Goal: Task Accomplishment & Management: Complete application form

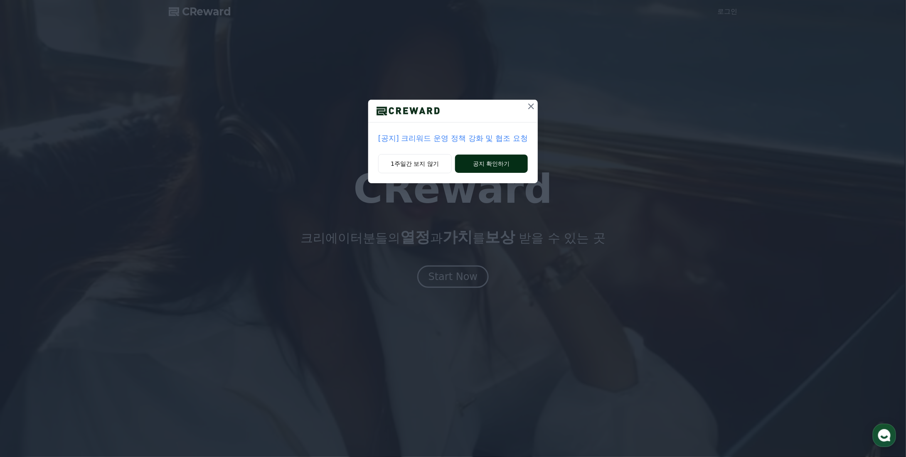
click at [475, 161] on button "공지 확인하기" at bounding box center [491, 164] width 73 height 18
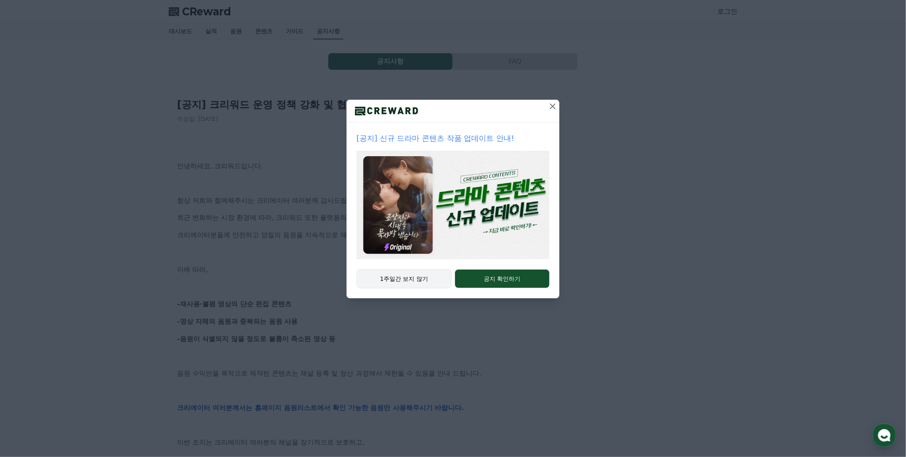
click at [419, 279] on button "1주일간 보지 않기" at bounding box center [404, 278] width 95 height 19
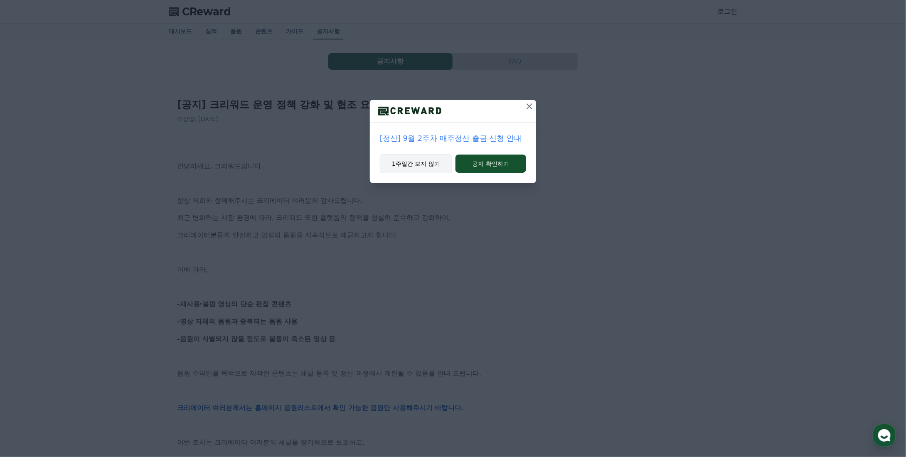
click at [428, 163] on button "1주일간 보지 않기" at bounding box center [416, 163] width 72 height 19
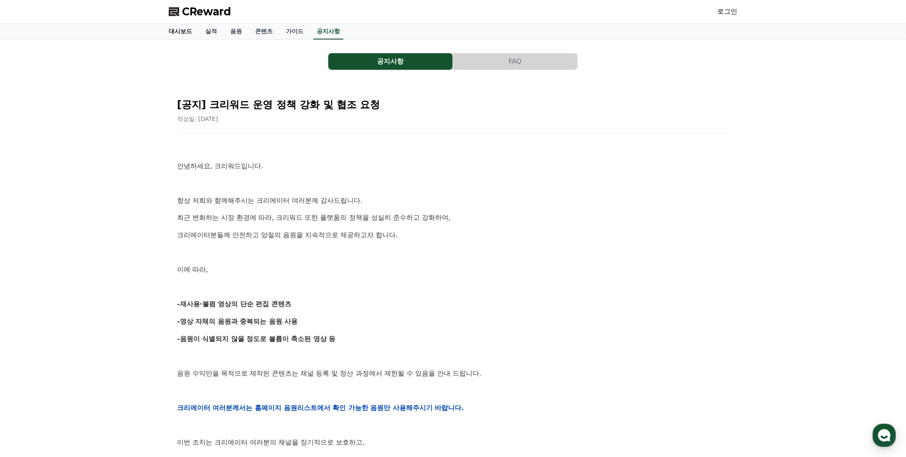
click at [182, 32] on link "대시보드" at bounding box center [180, 32] width 37 height 16
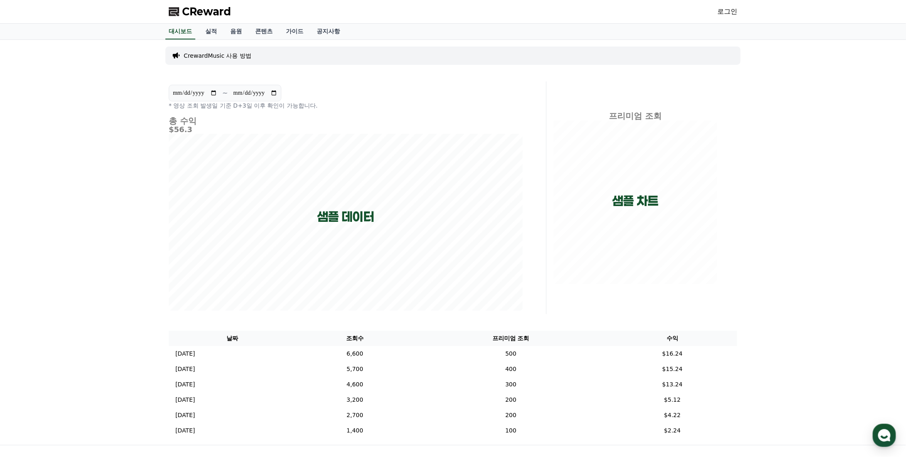
click at [729, 12] on link "로그인" at bounding box center [727, 12] width 20 height 10
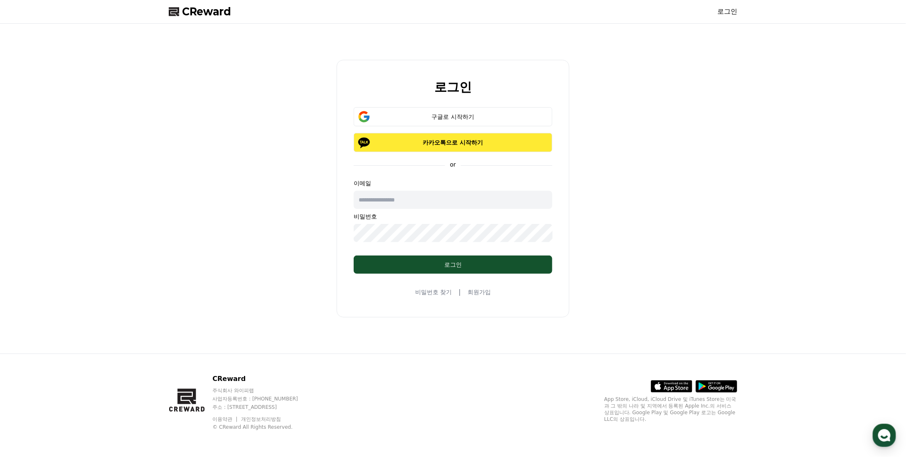
click at [470, 143] on p "카카오톡으로 시작하기" at bounding box center [453, 142] width 175 height 8
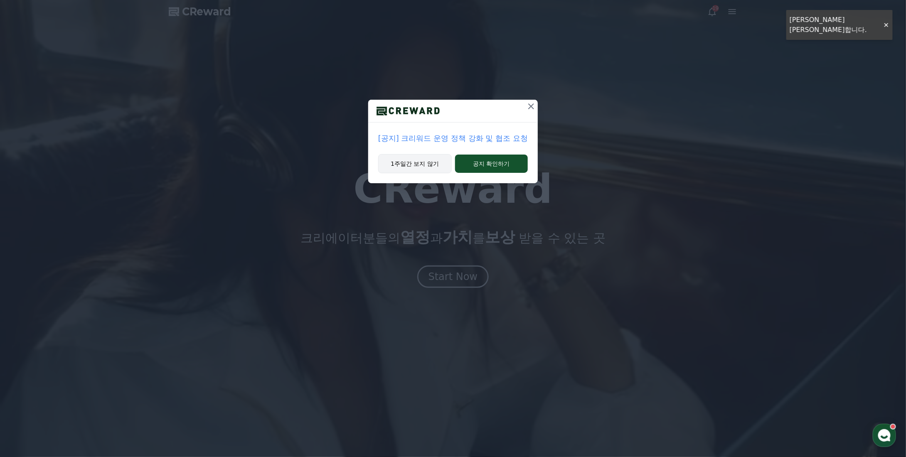
click at [406, 164] on button "1주일간 보지 않기" at bounding box center [415, 163] width 74 height 19
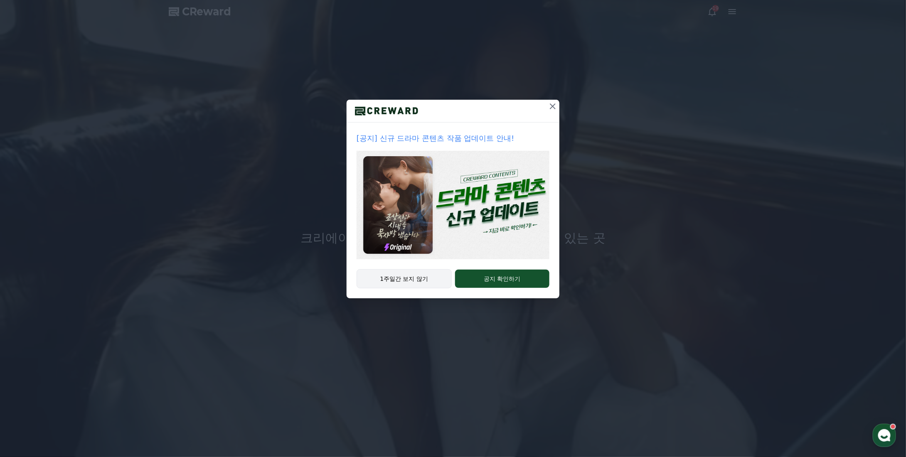
drag, startPoint x: 410, startPoint y: 277, endPoint x: 414, endPoint y: 269, distance: 8.9
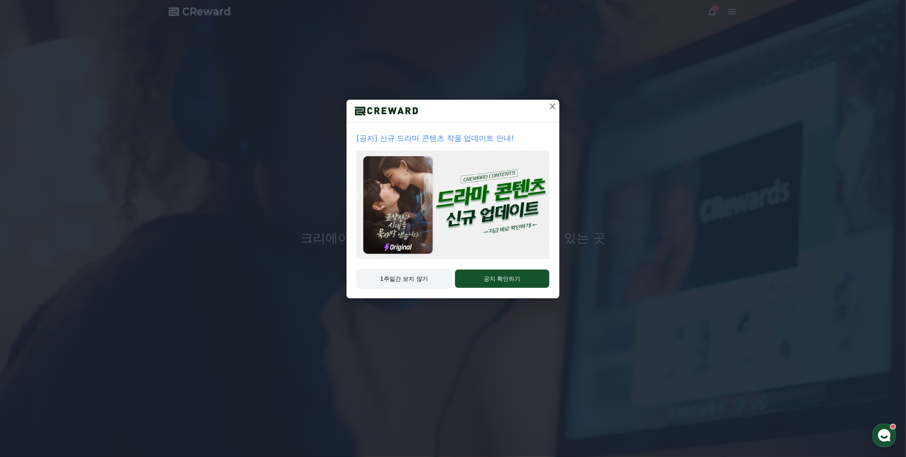
click at [410, 276] on button "1주일간 보지 않기" at bounding box center [404, 278] width 95 height 19
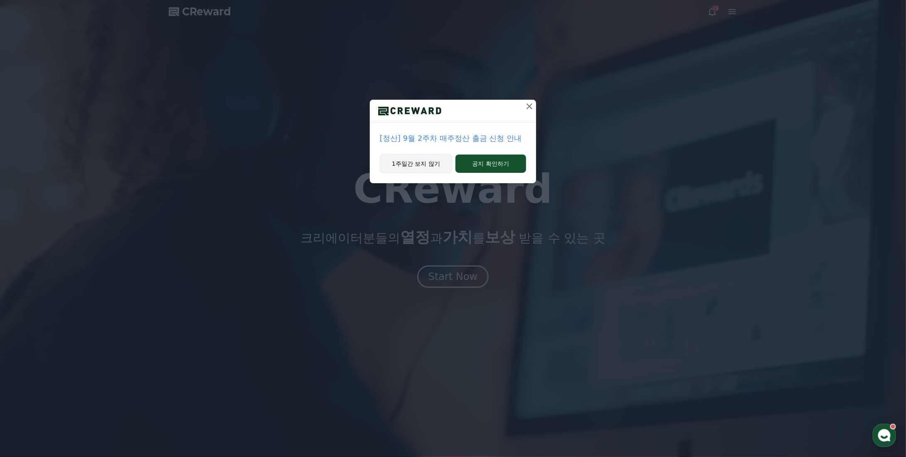
click at [421, 165] on button "1주일간 보지 않기" at bounding box center [416, 163] width 72 height 19
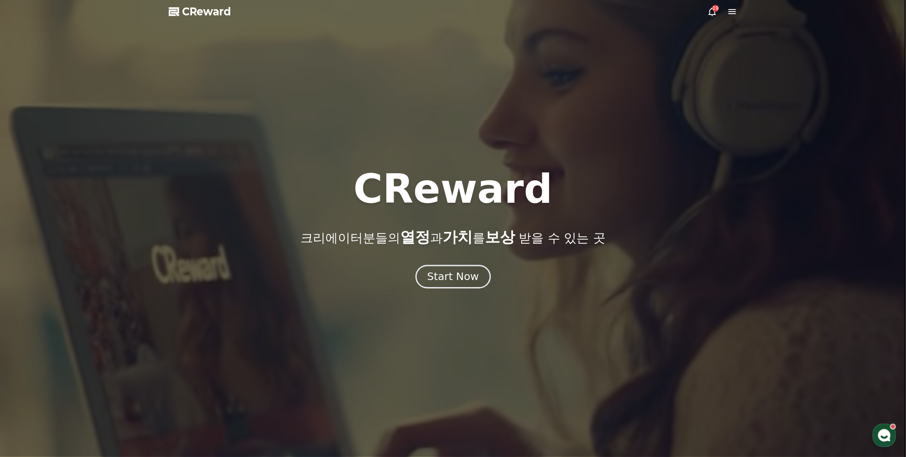
click at [459, 279] on div "Start Now" at bounding box center [453, 277] width 52 height 14
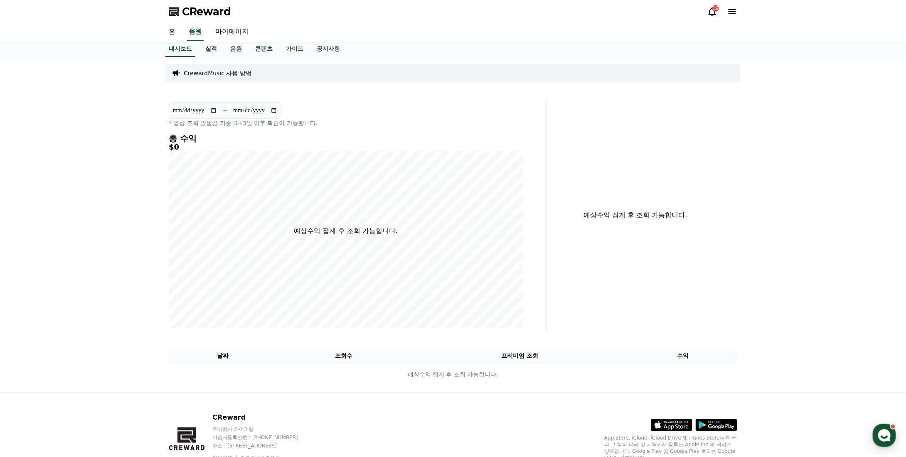
click at [212, 52] on link "실적" at bounding box center [211, 49] width 25 height 16
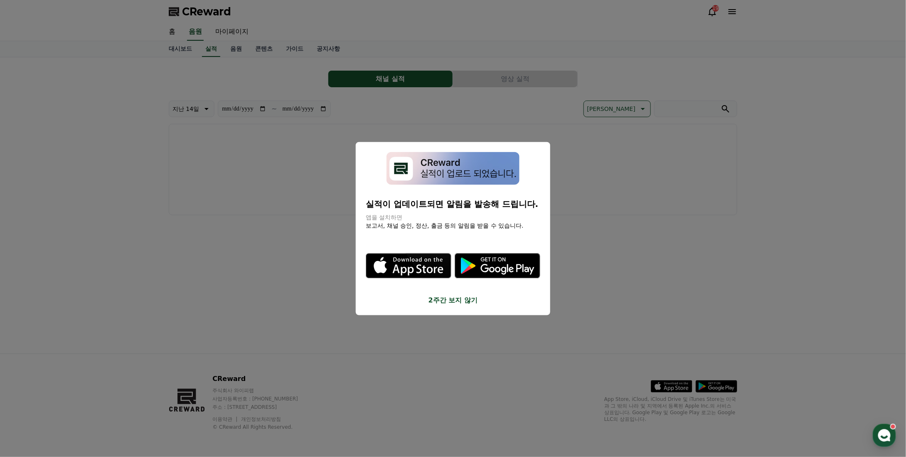
click at [434, 303] on button "2주간 보지 않기" at bounding box center [453, 300] width 175 height 10
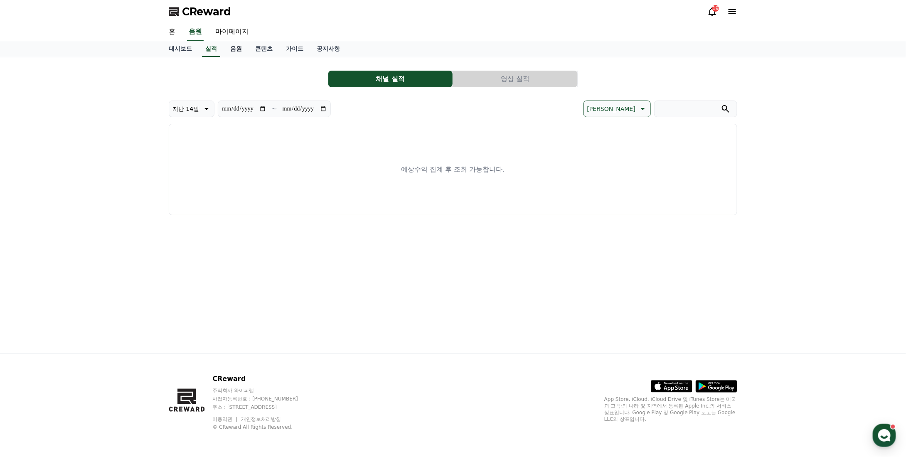
click at [242, 45] on link "음원" at bounding box center [236, 49] width 25 height 16
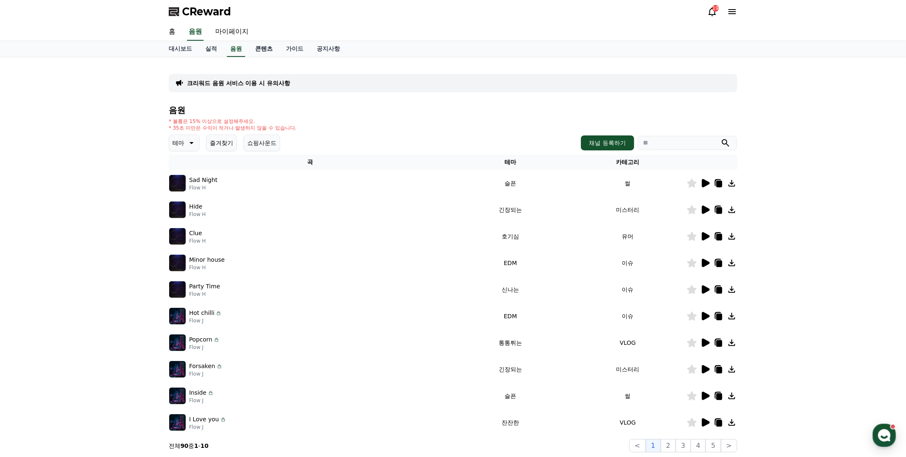
click at [268, 47] on link "콘텐츠" at bounding box center [264, 49] width 31 height 16
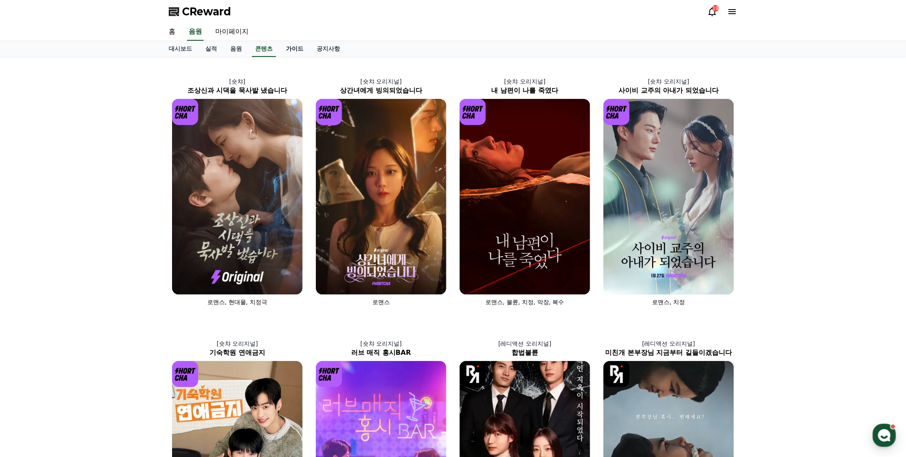
click at [286, 49] on link "가이드" at bounding box center [294, 49] width 31 height 16
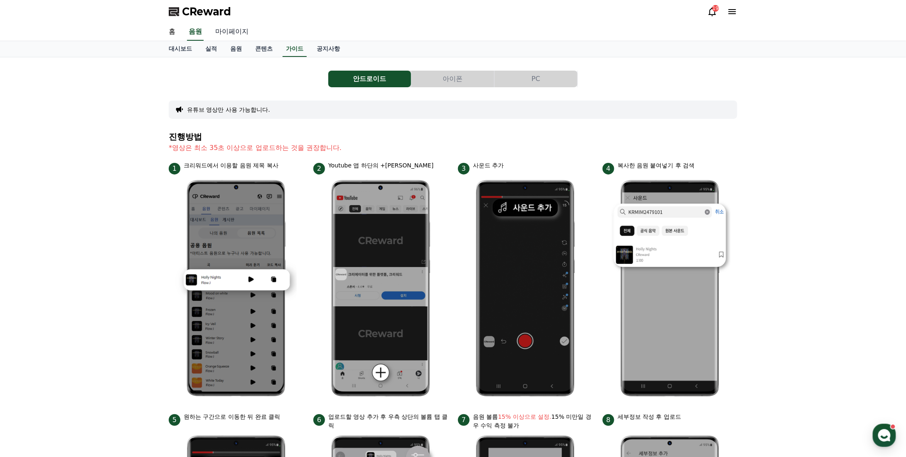
click at [235, 34] on link "마이페이지" at bounding box center [232, 31] width 47 height 17
select select "**********"
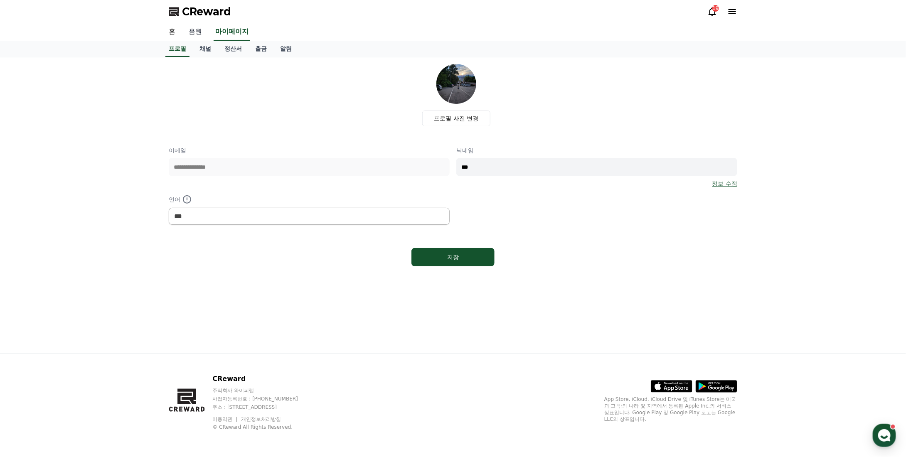
click at [197, 34] on link "음원" at bounding box center [195, 31] width 27 height 17
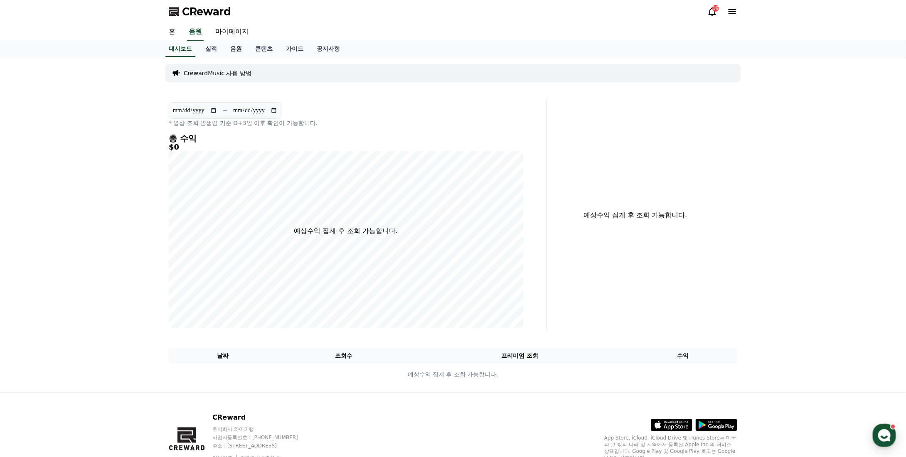
click at [239, 47] on link "음원" at bounding box center [236, 49] width 25 height 16
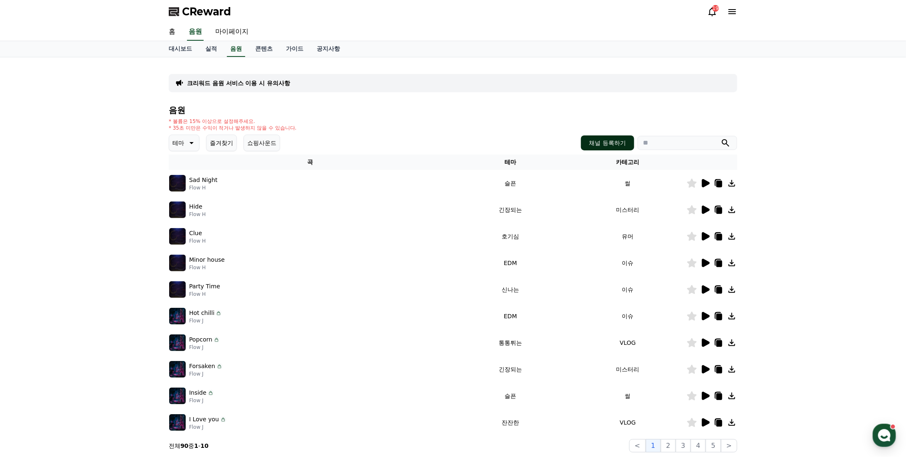
click at [602, 143] on button "채널 등록하기" at bounding box center [607, 142] width 53 height 15
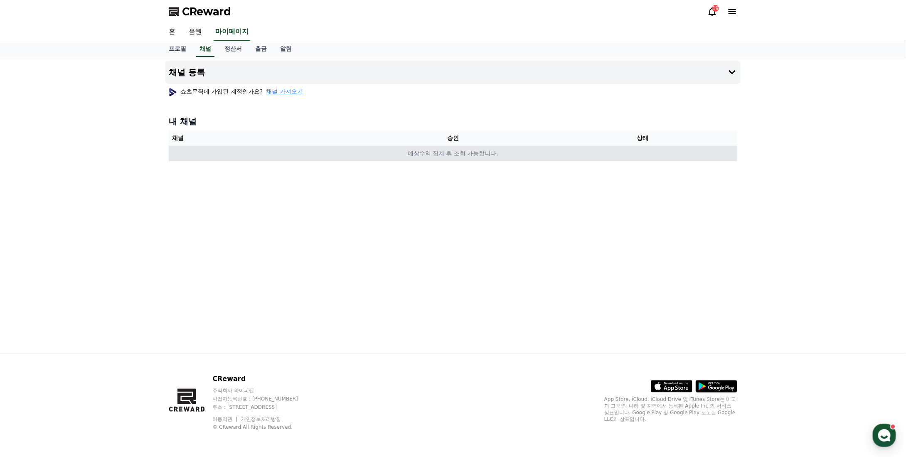
click at [456, 155] on td "예상수익 집계 후 조회 가능합니다." at bounding box center [453, 153] width 569 height 15
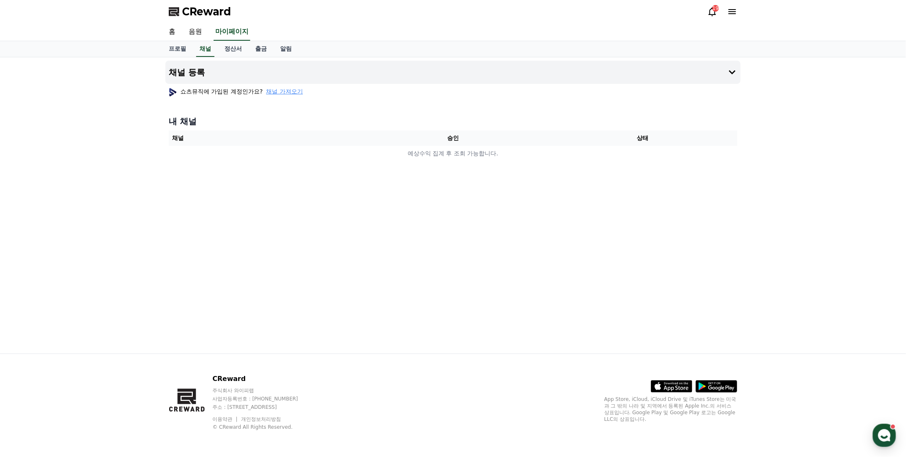
click at [278, 91] on span "채널 가져오기" at bounding box center [284, 91] width 37 height 8
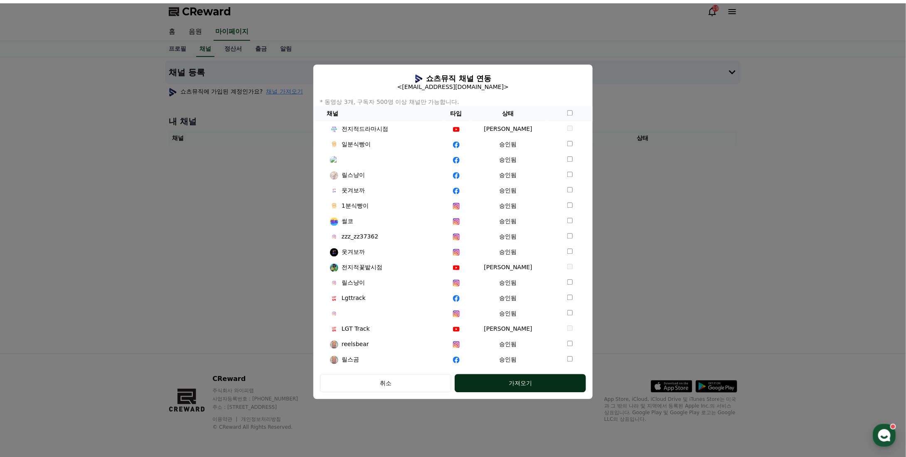
click at [491, 383] on div "가져오기" at bounding box center [520, 383] width 98 height 8
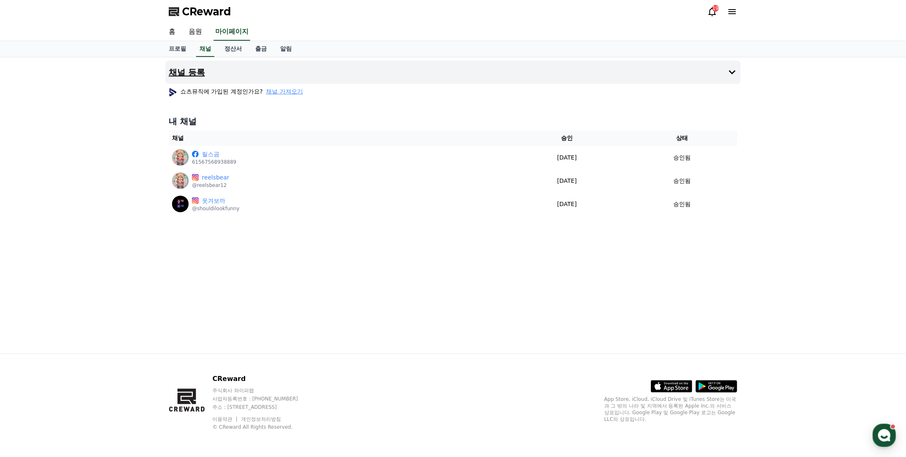
click at [198, 71] on h4 "채널 등록" at bounding box center [187, 72] width 36 height 9
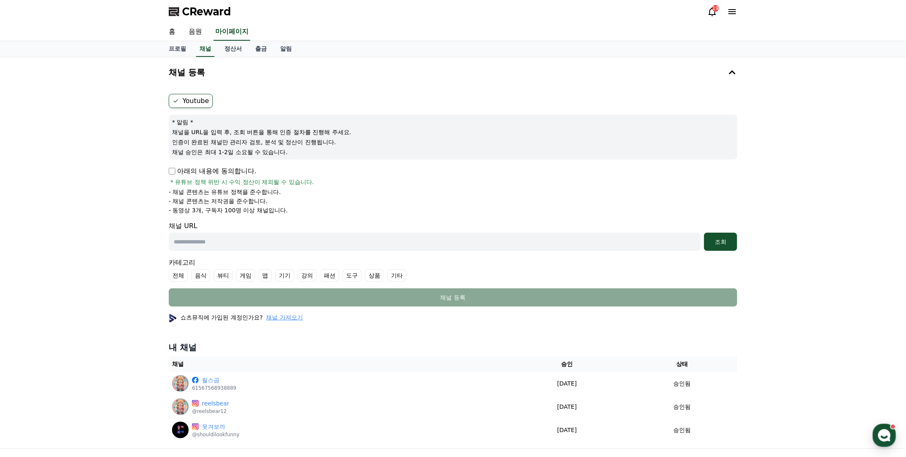
click at [190, 101] on label "Youtube" at bounding box center [191, 101] width 44 height 14
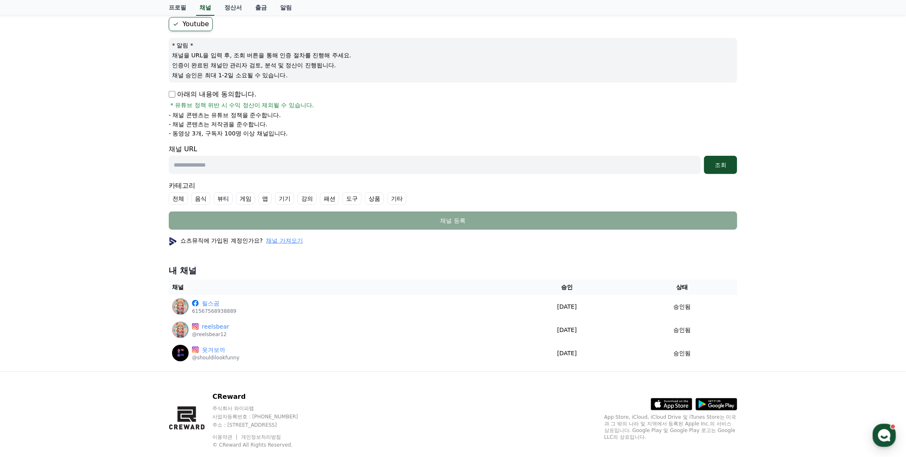
scroll to position [83, 0]
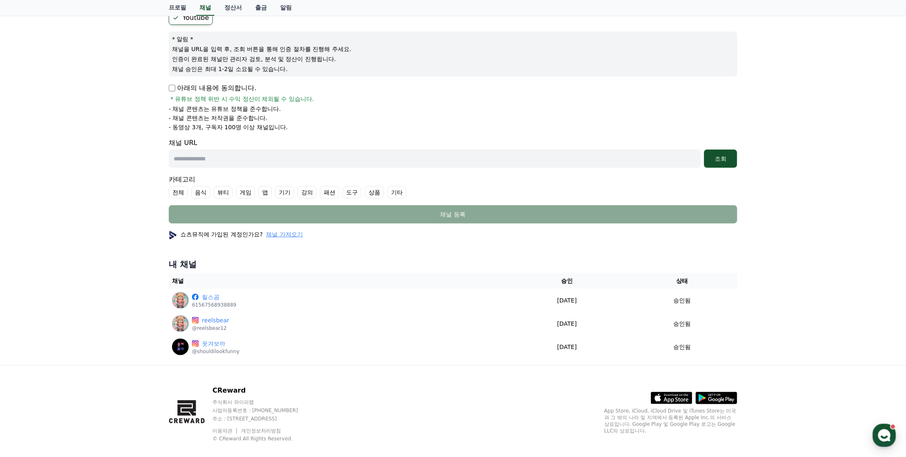
click at [239, 155] on input "text" at bounding box center [435, 159] width 532 height 18
drag, startPoint x: 245, startPoint y: 167, endPoint x: 250, endPoint y: 163, distance: 6.8
click at [246, 167] on form "Youtube * 알림 * 채널을 URL을 입력 후, 조회 버튼을 통해 인증 절차를 진행해 주세요. 인증이 완료된 채널만 관리자 검토, 분석 …" at bounding box center [453, 117] width 569 height 213
click at [252, 160] on input "text" at bounding box center [435, 159] width 532 height 18
paste input "**********"
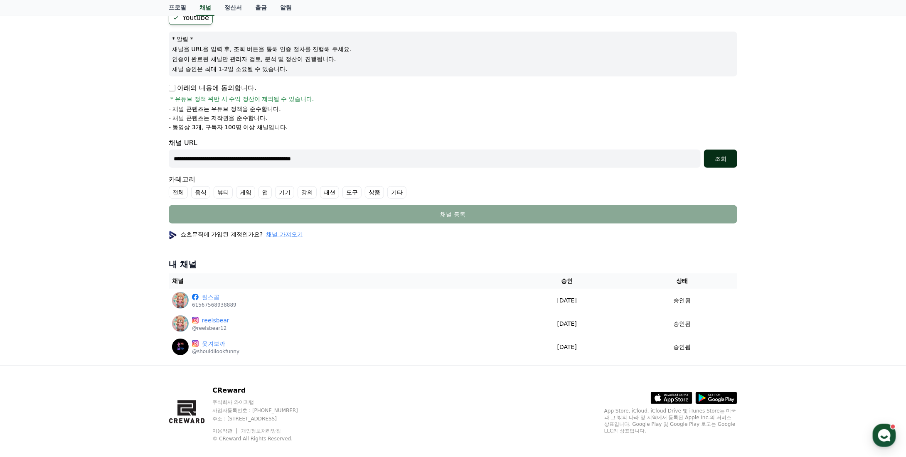
type input "**********"
click at [712, 158] on div "조회" at bounding box center [720, 159] width 27 height 8
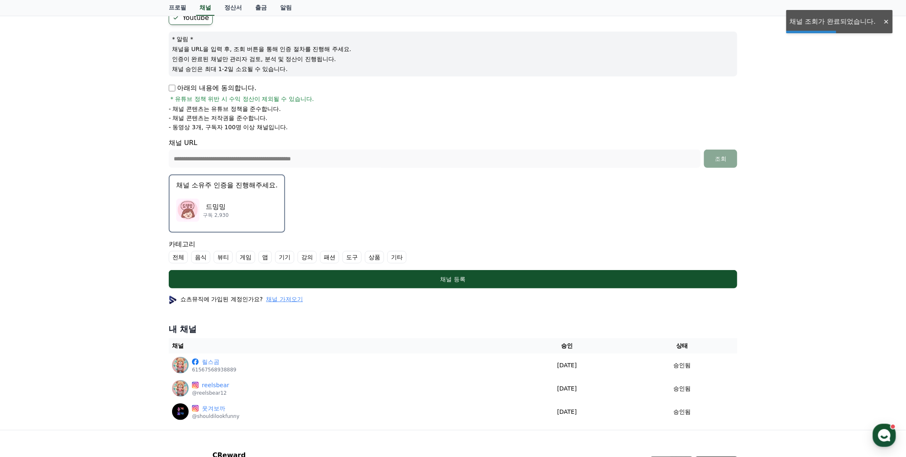
click at [233, 202] on div "드밍밍 구독 2,930" at bounding box center [226, 210] width 101 height 33
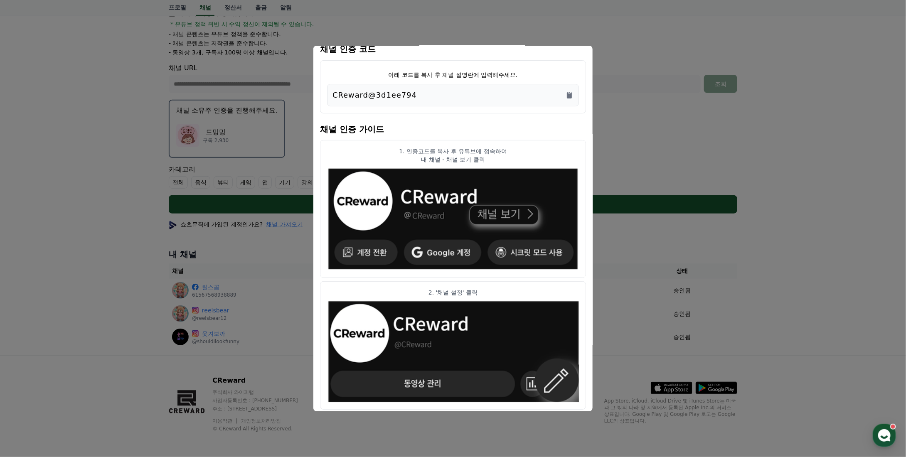
scroll to position [0, 0]
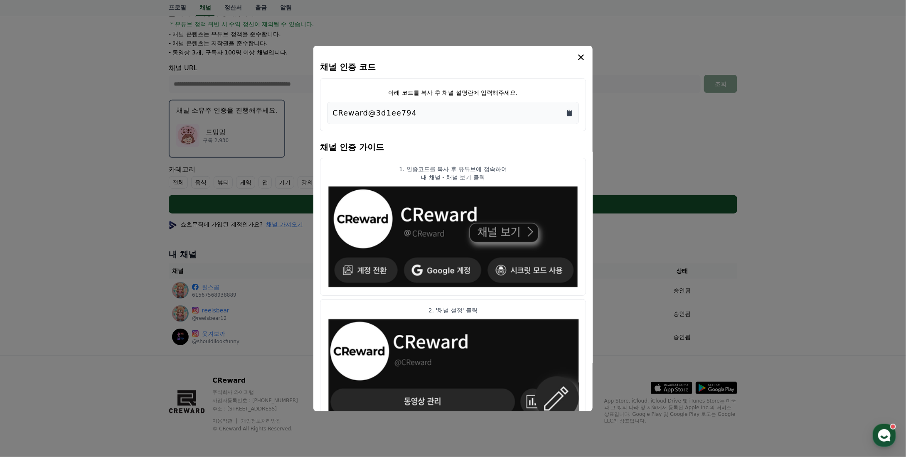
click at [569, 109] on icon "Copy to clipboard" at bounding box center [569, 113] width 8 height 8
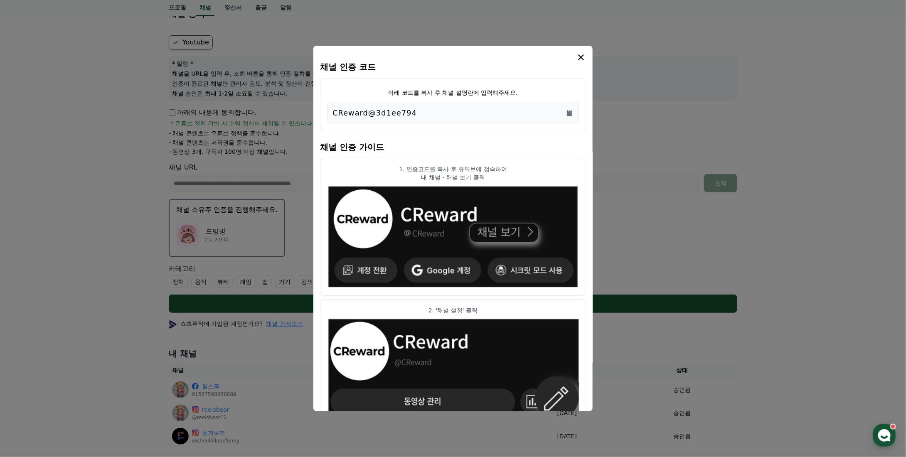
scroll to position [33, 0]
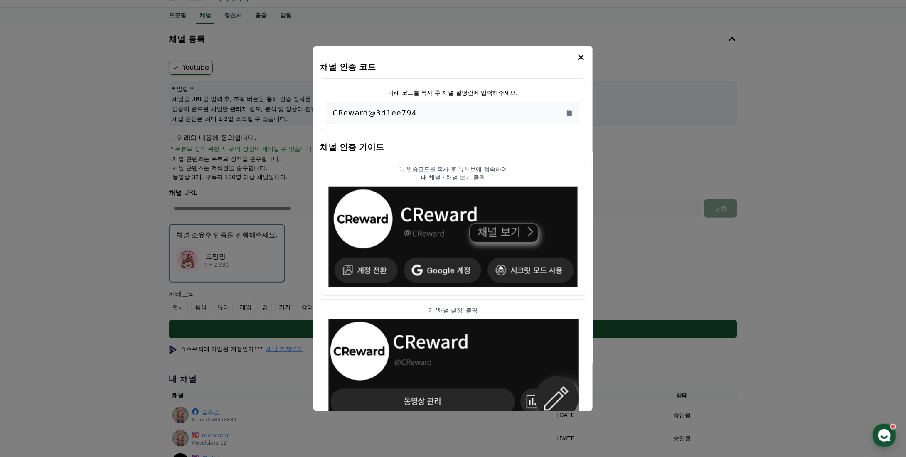
click at [578, 54] on icon "modal" at bounding box center [581, 57] width 10 height 10
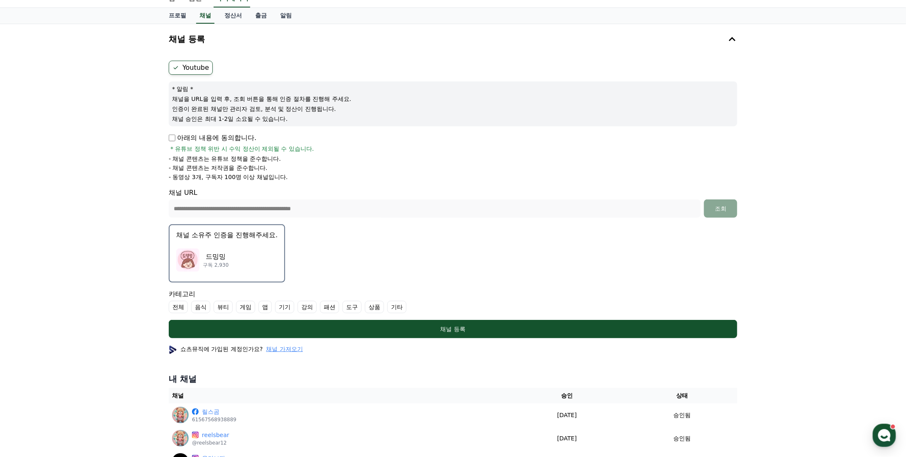
click at [246, 256] on div "드밍밍 구독 2,930" at bounding box center [226, 260] width 101 height 33
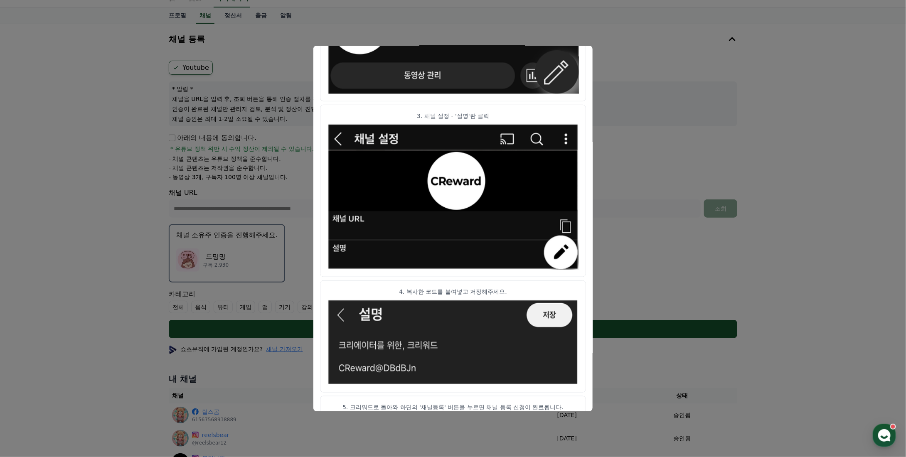
scroll to position [350, 0]
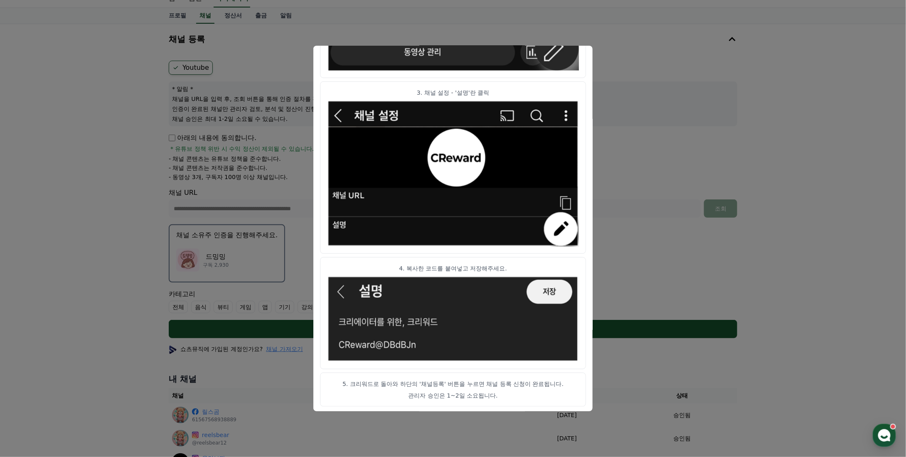
click at [548, 287] on img "modal" at bounding box center [453, 319] width 252 height 87
click at [462, 380] on p "5. 크리워드로 돌아와 하단의 '채널등록' 버튼을 누르면 채널 등록 신청이 완료됩니다." at bounding box center [453, 384] width 252 height 8
drag, startPoint x: 471, startPoint y: 389, endPoint x: 481, endPoint y: 372, distance: 20.1
click at [472, 388] on article "5. 크리워드로 돌아와 하단의 '채널등록' 버튼을 누르면 채널 등록 신청이 완료됩니다. 관리자 승인은 1~2일 소요됩니다." at bounding box center [453, 390] width 266 height 34
click at [635, 95] on button "close modal" at bounding box center [453, 228] width 906 height 457
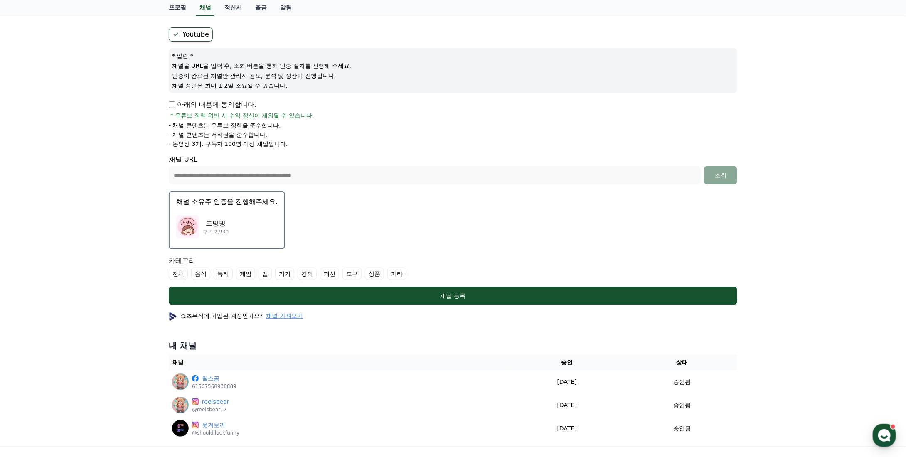
scroll to position [116, 0]
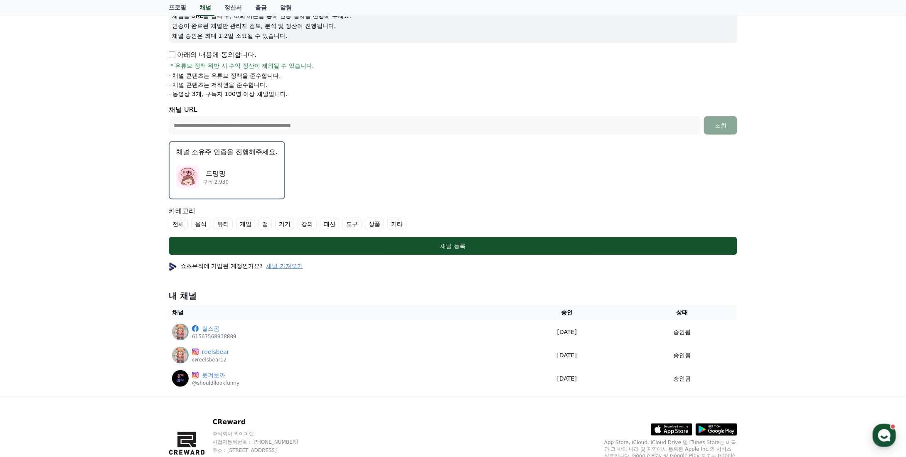
click at [243, 150] on p "채널 소유주 인증을 진행해주세요." at bounding box center [226, 152] width 101 height 10
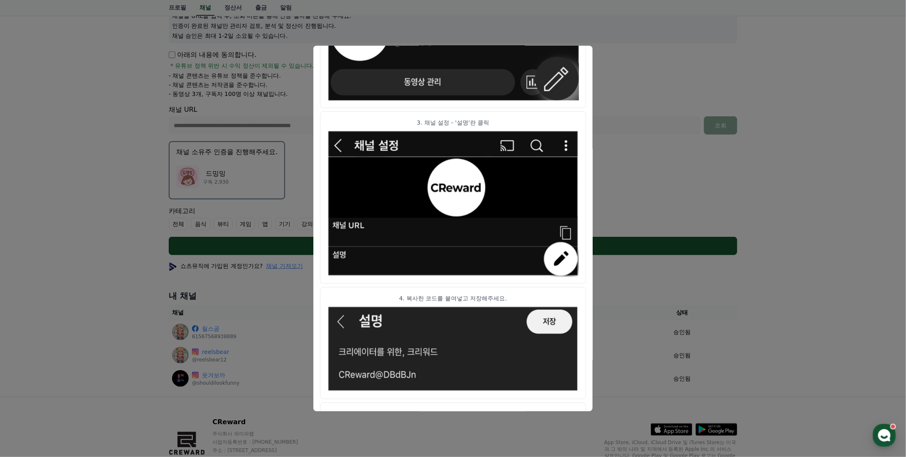
scroll to position [350, 0]
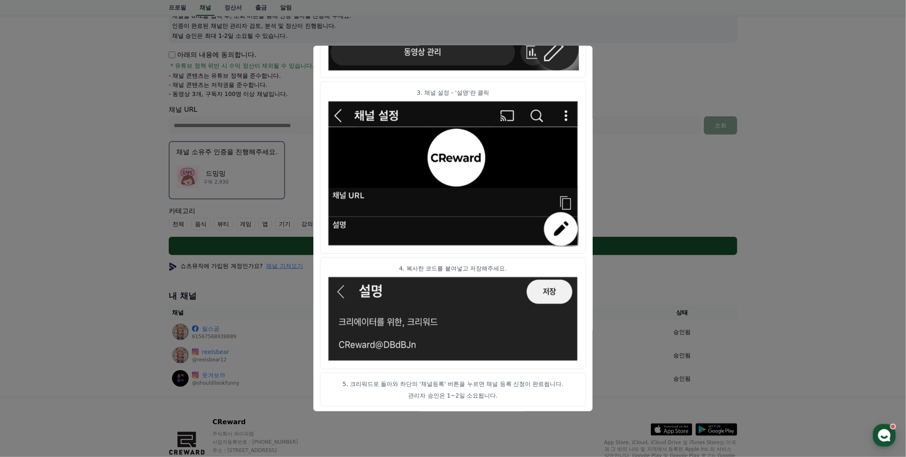
click at [645, 144] on button "close modal" at bounding box center [453, 228] width 906 height 457
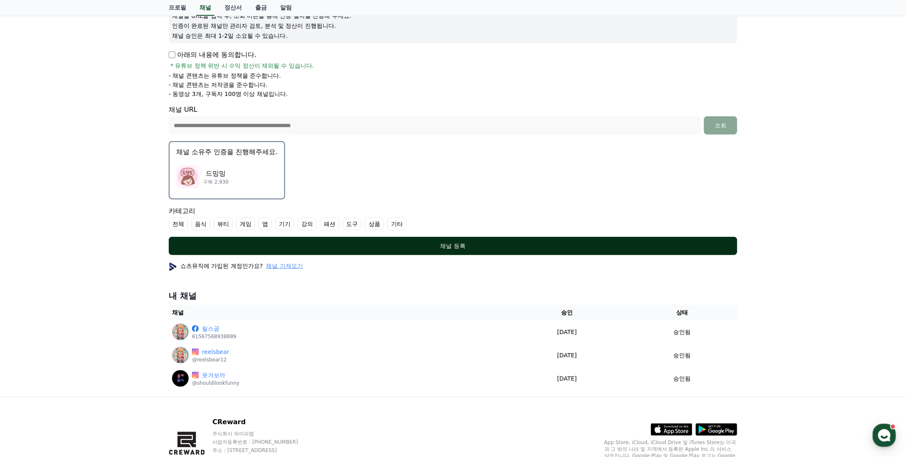
scroll to position [158, 0]
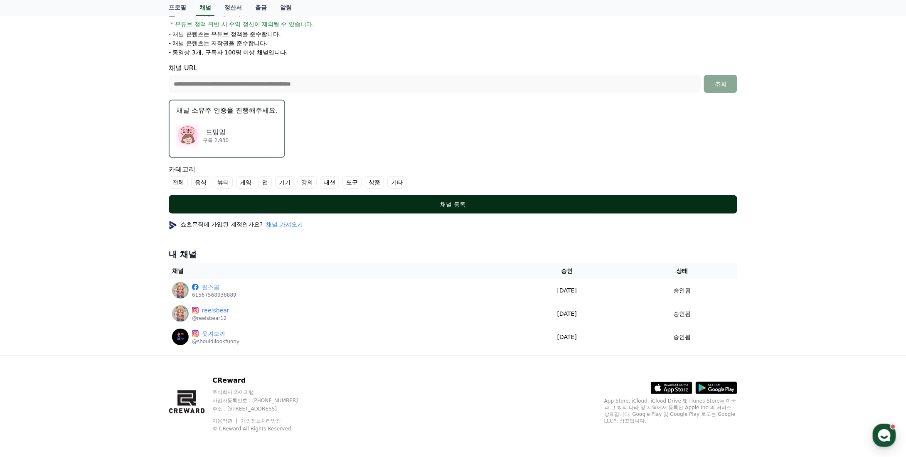
click at [434, 207] on button "채널 등록" at bounding box center [453, 204] width 569 height 18
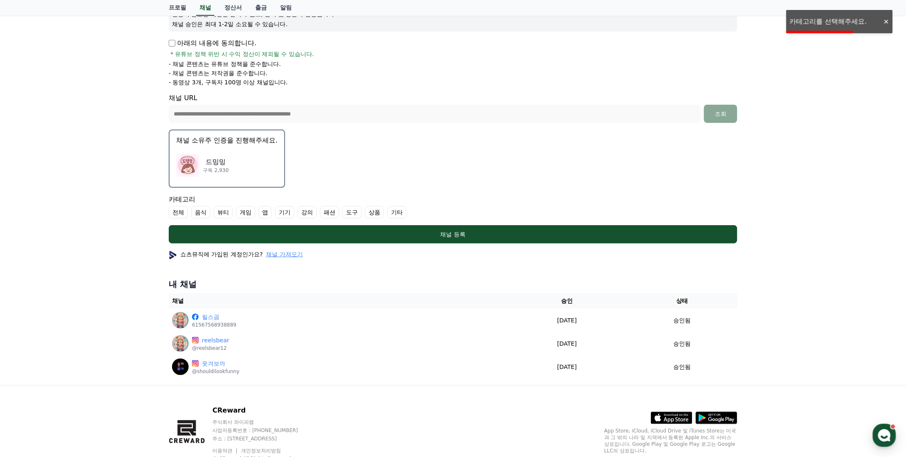
scroll to position [116, 0]
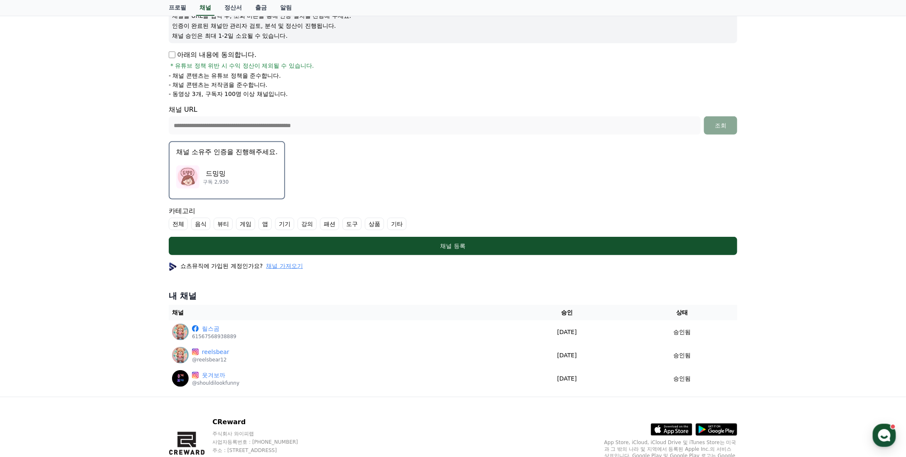
click at [181, 222] on label "전체" at bounding box center [178, 224] width 19 height 12
click at [415, 222] on ul "전체 음식 뷰티 게임 앱 기기 강의 패션 도구 상품 기타" at bounding box center [453, 224] width 569 height 12
click at [405, 222] on label "기타" at bounding box center [406, 224] width 19 height 12
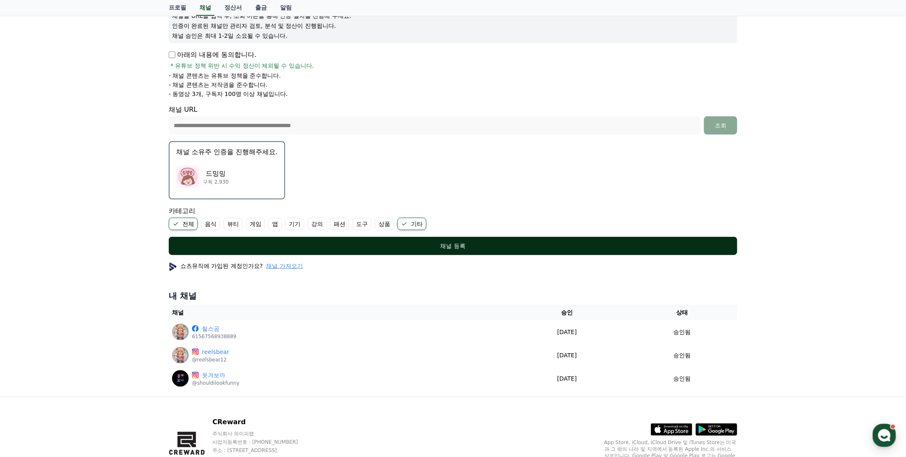
click at [410, 246] on div "채널 등록" at bounding box center [452, 246] width 535 height 8
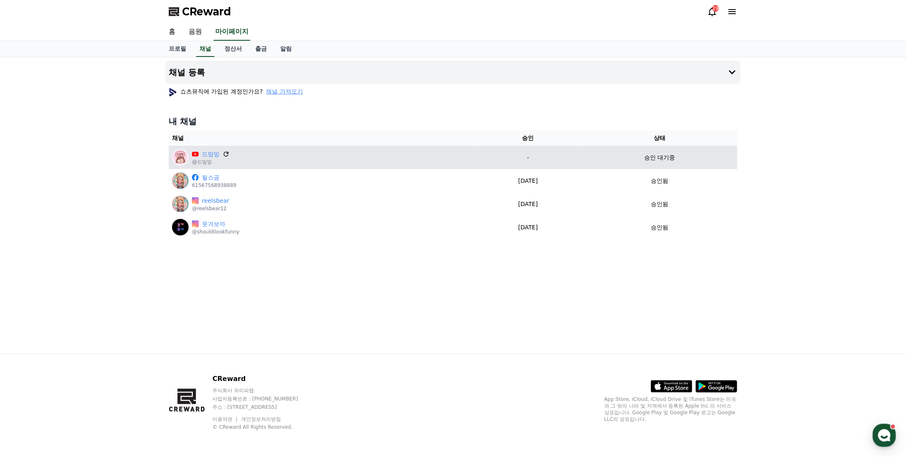
click at [226, 154] on icon at bounding box center [225, 153] width 7 height 7
click at [227, 154] on icon at bounding box center [225, 153] width 7 height 7
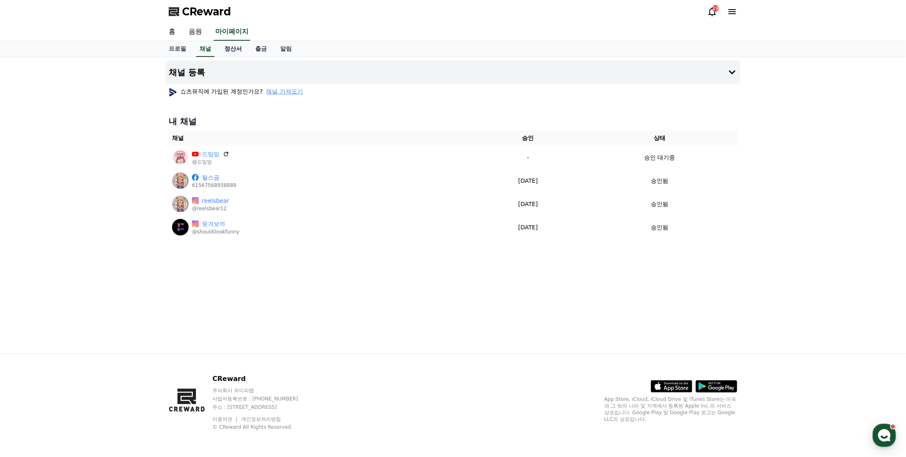
click at [234, 44] on link "정산서" at bounding box center [233, 49] width 31 height 16
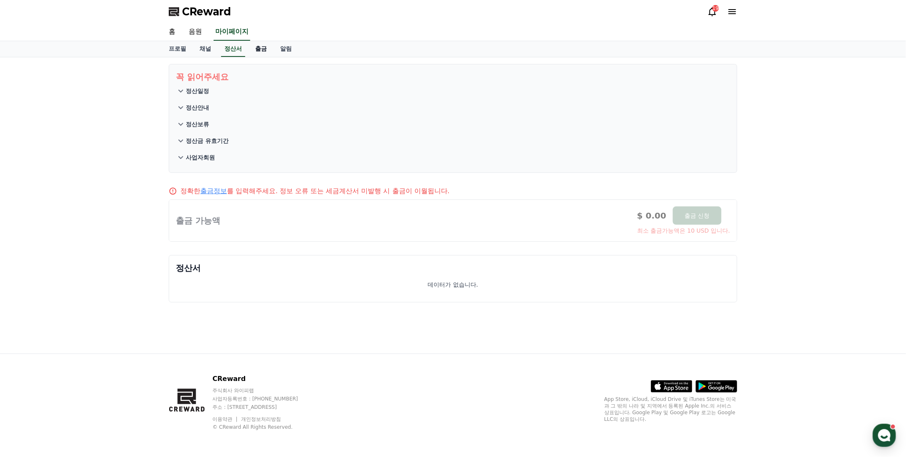
click at [260, 52] on link "출금" at bounding box center [261, 49] width 25 height 16
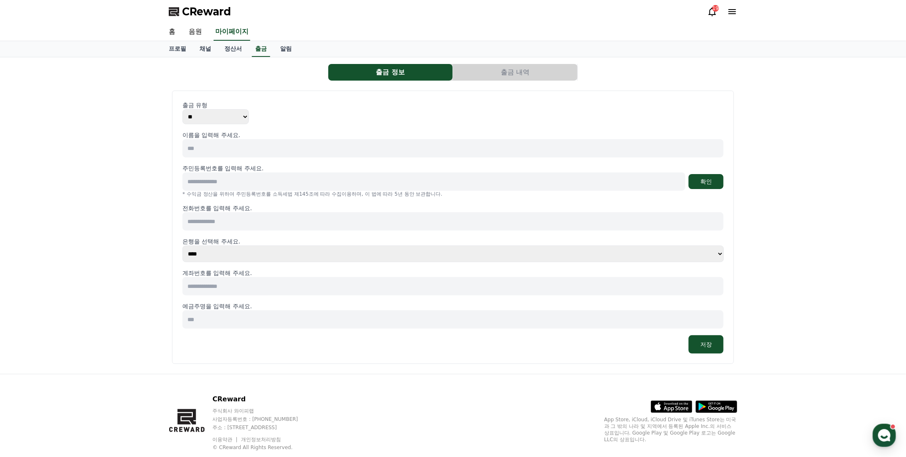
drag, startPoint x: 286, startPoint y: 50, endPoint x: 276, endPoint y: 52, distance: 10.6
click at [286, 50] on link "알림" at bounding box center [285, 49] width 25 height 16
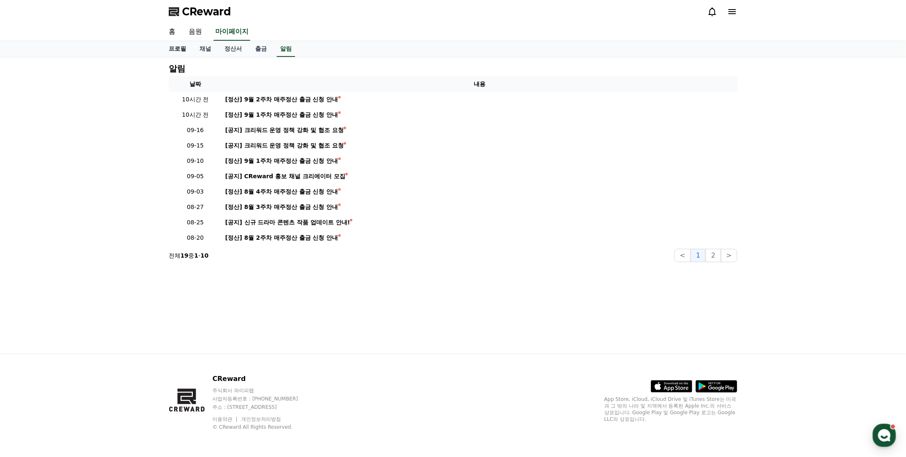
drag, startPoint x: 170, startPoint y: 51, endPoint x: 176, endPoint y: 44, distance: 8.5
click at [171, 51] on link "프로필" at bounding box center [177, 49] width 31 height 16
select select "**********"
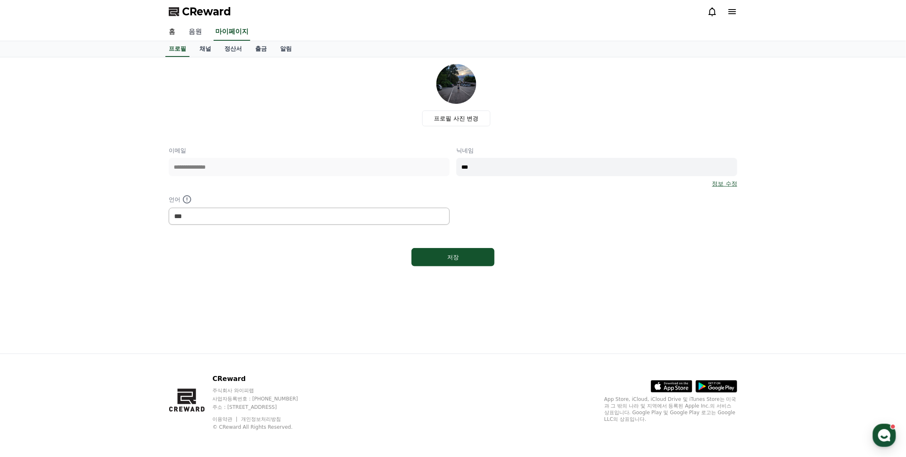
click at [194, 30] on link "음원" at bounding box center [195, 31] width 27 height 17
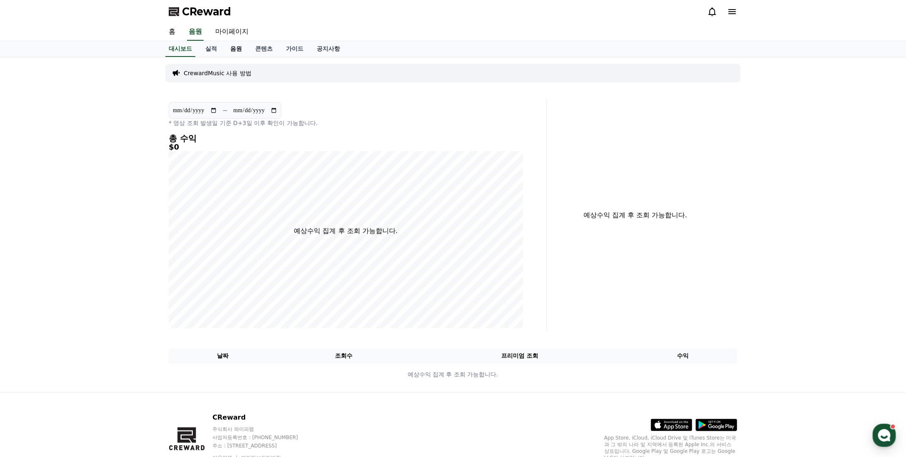
click at [237, 48] on link "음원" at bounding box center [236, 49] width 25 height 16
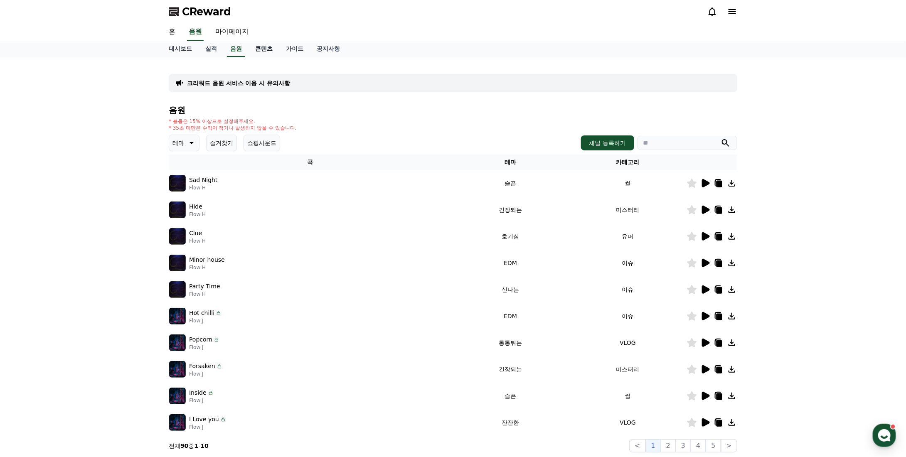
click at [270, 52] on link "콘텐츠" at bounding box center [264, 49] width 31 height 16
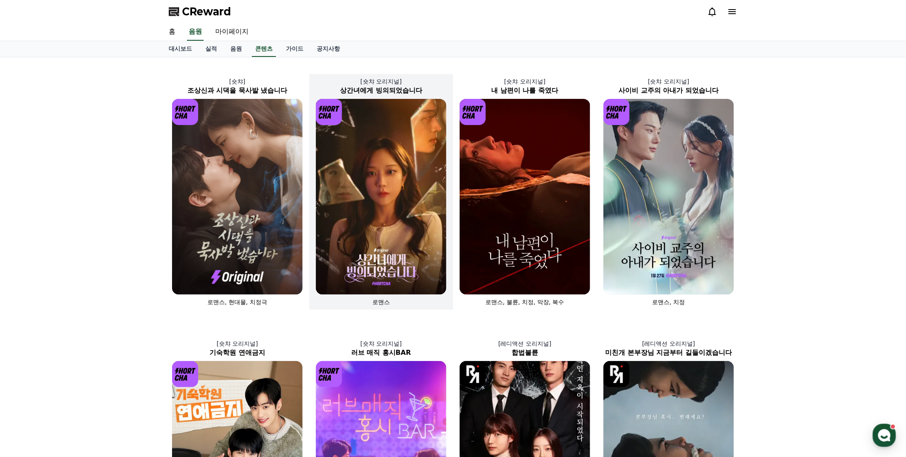
click at [401, 136] on img at bounding box center [381, 197] width 131 height 196
click at [291, 46] on link "가이드" at bounding box center [294, 49] width 31 height 16
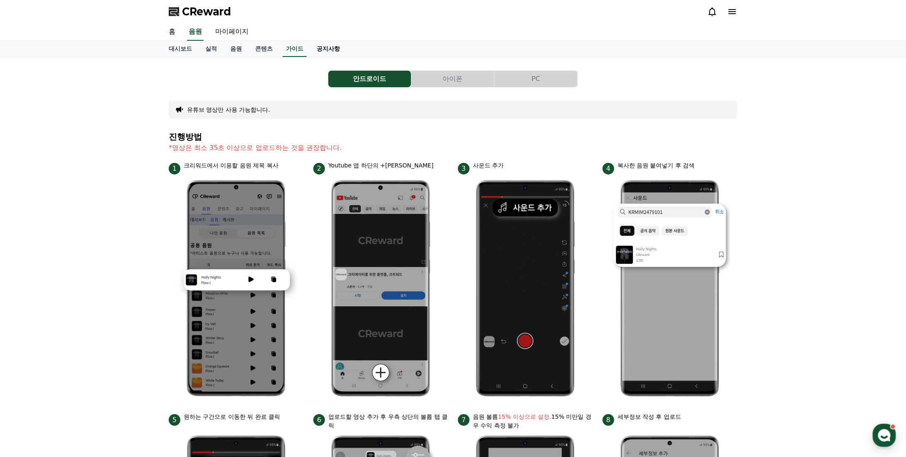
click at [328, 49] on link "공지사항" at bounding box center [328, 49] width 37 height 16
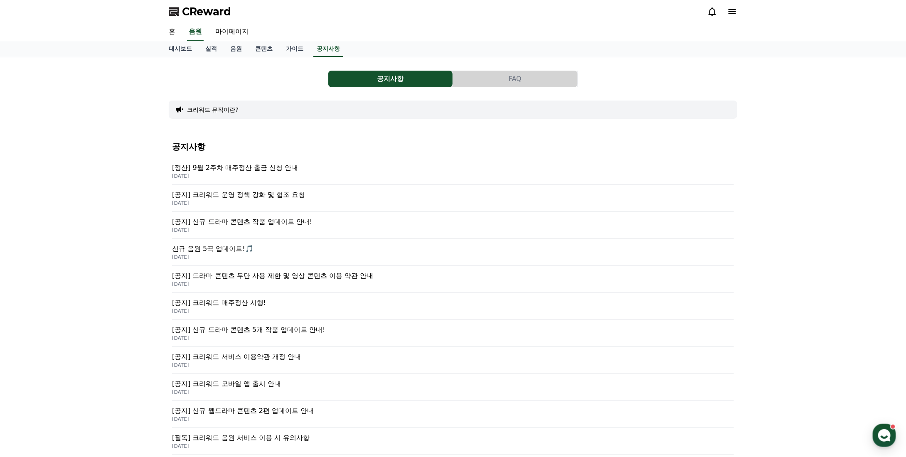
click at [235, 196] on p "[공지] 크리워드 운영 정책 강화 및 협조 요청" at bounding box center [453, 195] width 562 height 10
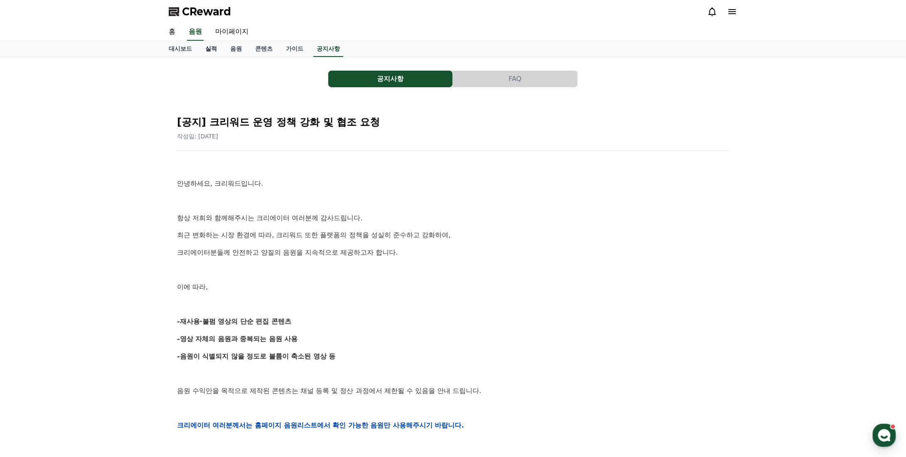
click at [207, 47] on link "실적" at bounding box center [211, 49] width 25 height 16
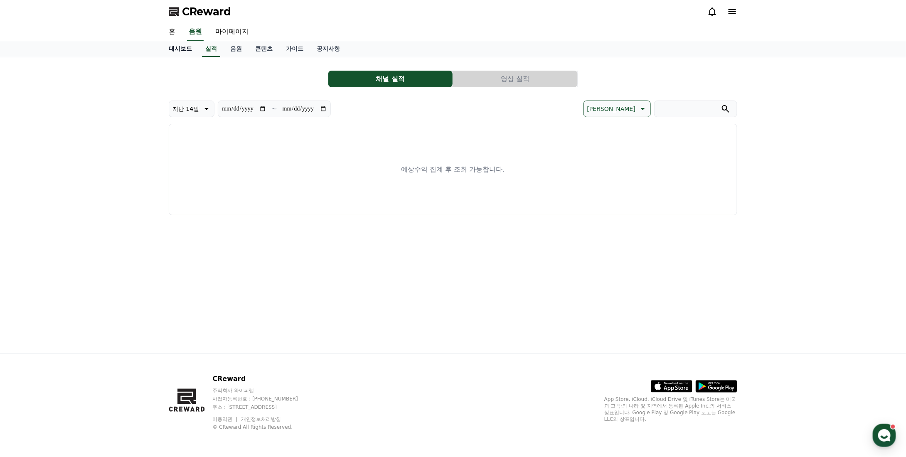
click at [174, 47] on link "대시보드" at bounding box center [180, 49] width 37 height 16
